Goal: Task Accomplishment & Management: Use online tool/utility

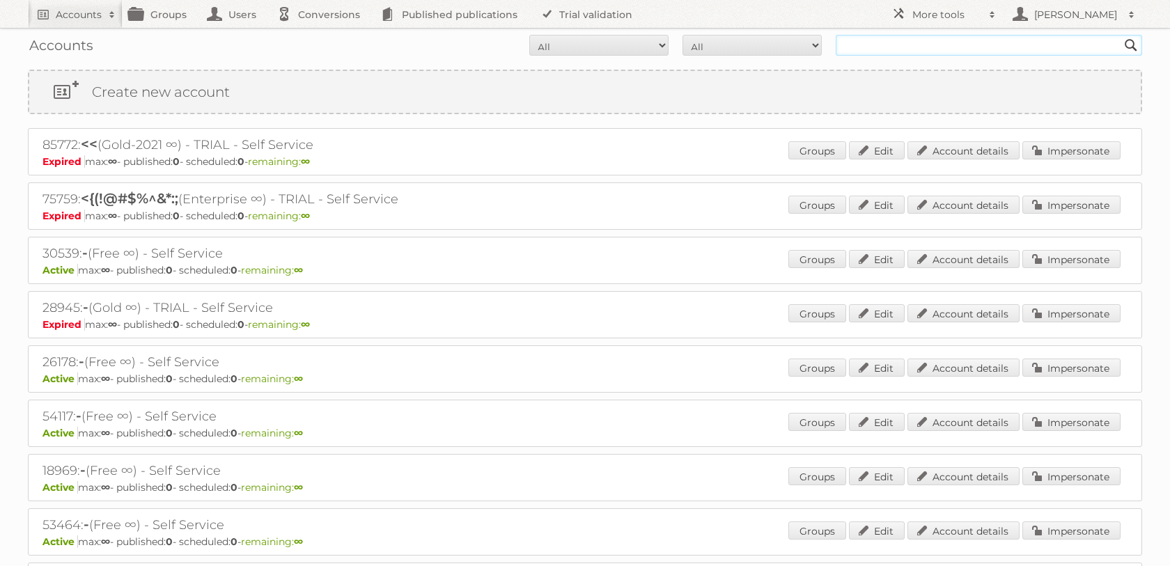
click at [919, 51] on input "text" at bounding box center [989, 45] width 307 height 21
type input "price shoes"
click at [1121, 35] on input "Search" at bounding box center [1131, 45] width 21 height 21
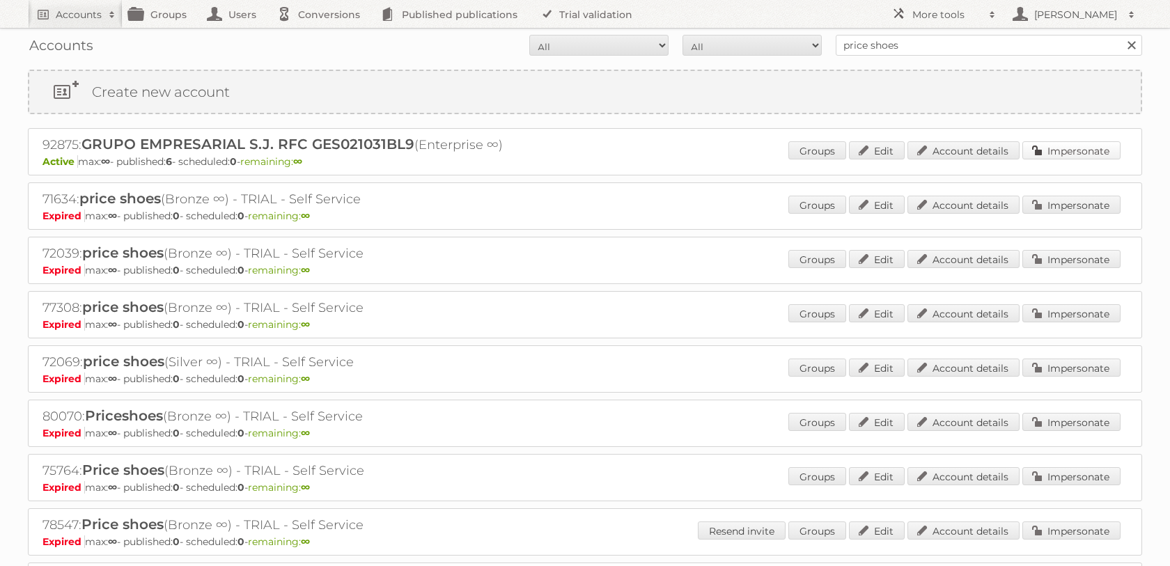
click at [1065, 150] on link "Impersonate" at bounding box center [1072, 150] width 98 height 18
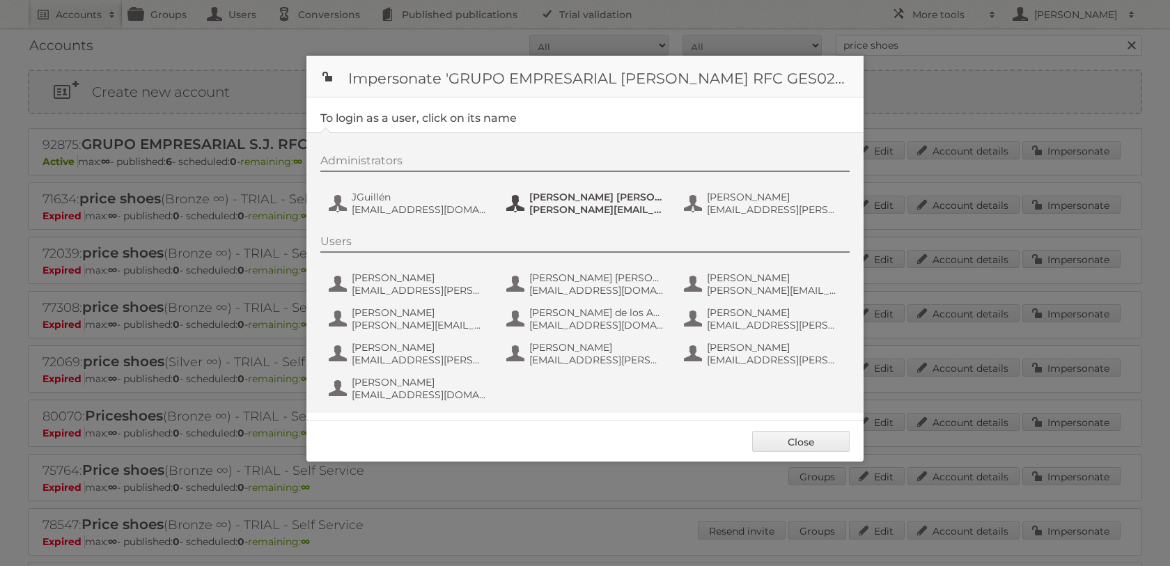
click at [549, 203] on span "juan.ibarra@priceshoes.com" at bounding box center [596, 209] width 135 height 13
